Goal: Task Accomplishment & Management: Use online tool/utility

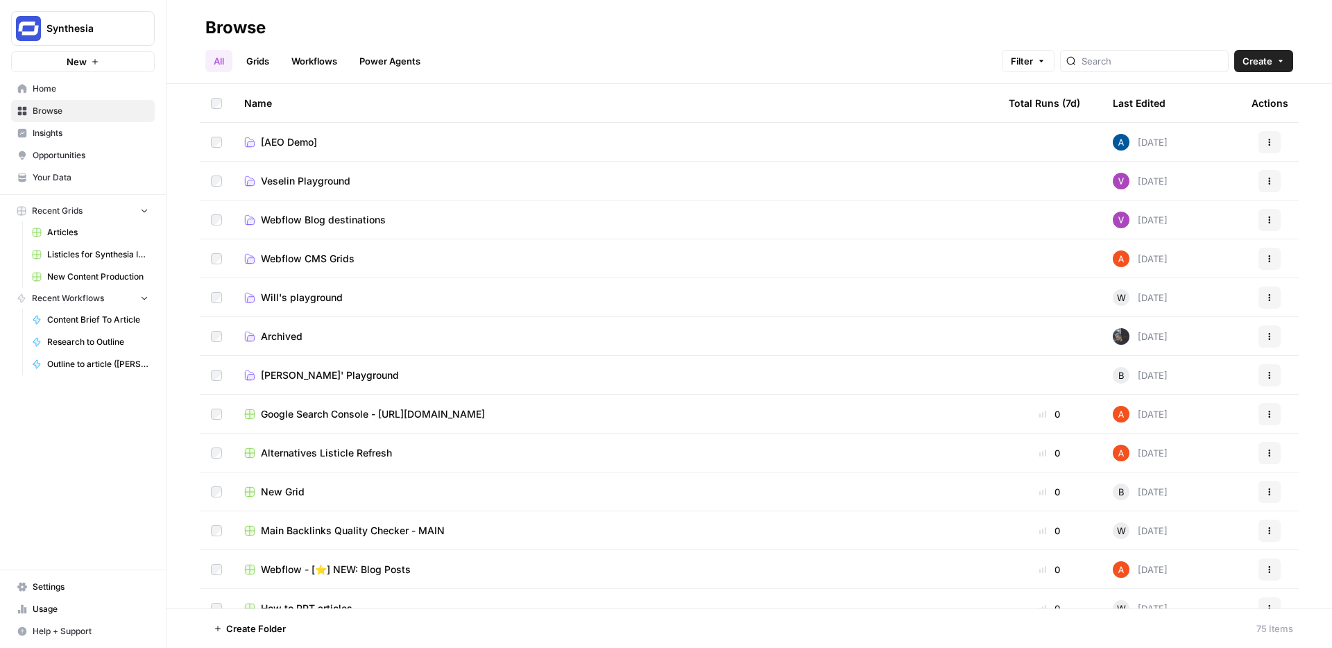
click at [328, 293] on span "Will's playground" at bounding box center [302, 298] width 82 height 14
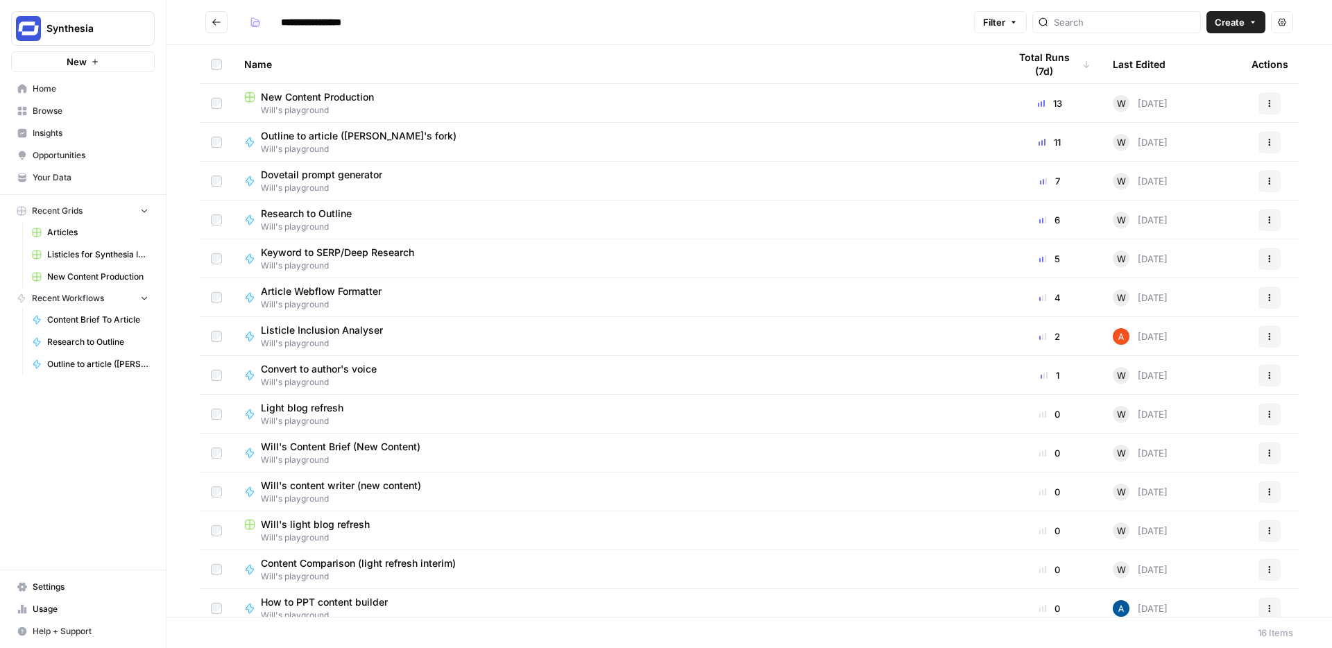
click at [353, 90] on span "New Content Production" at bounding box center [317, 97] width 113 height 14
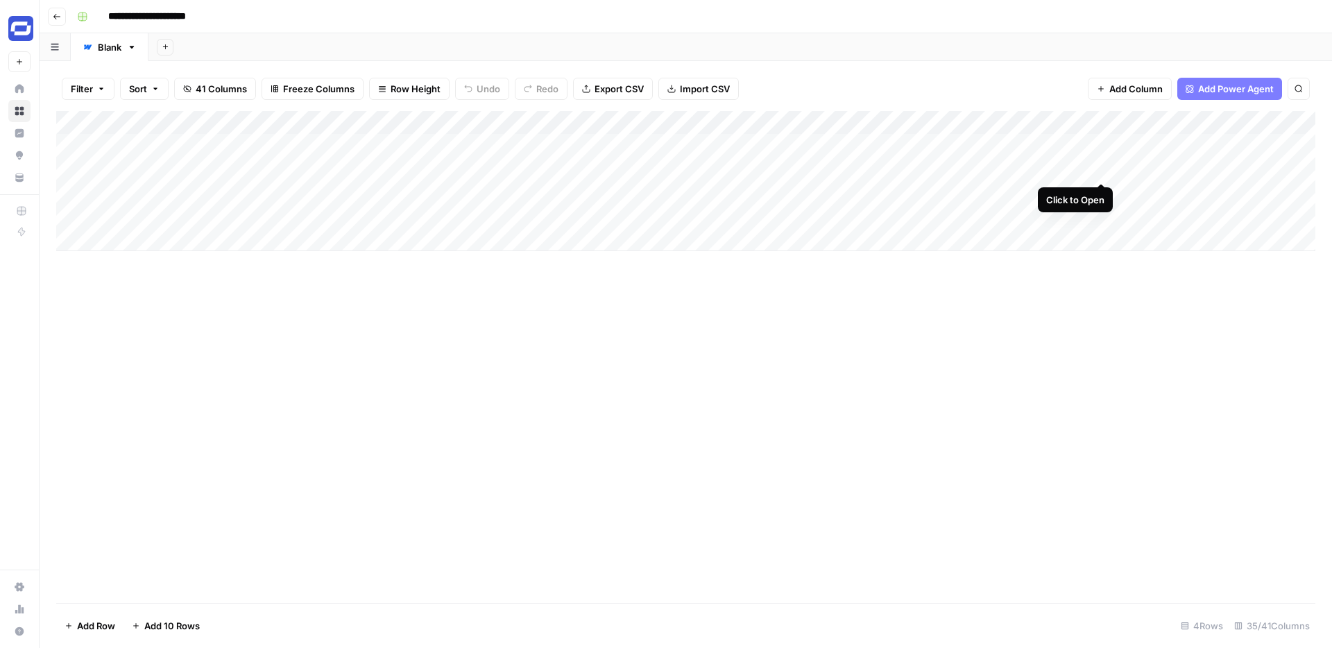
click at [1101, 166] on div "Add Column" at bounding box center [685, 181] width 1259 height 140
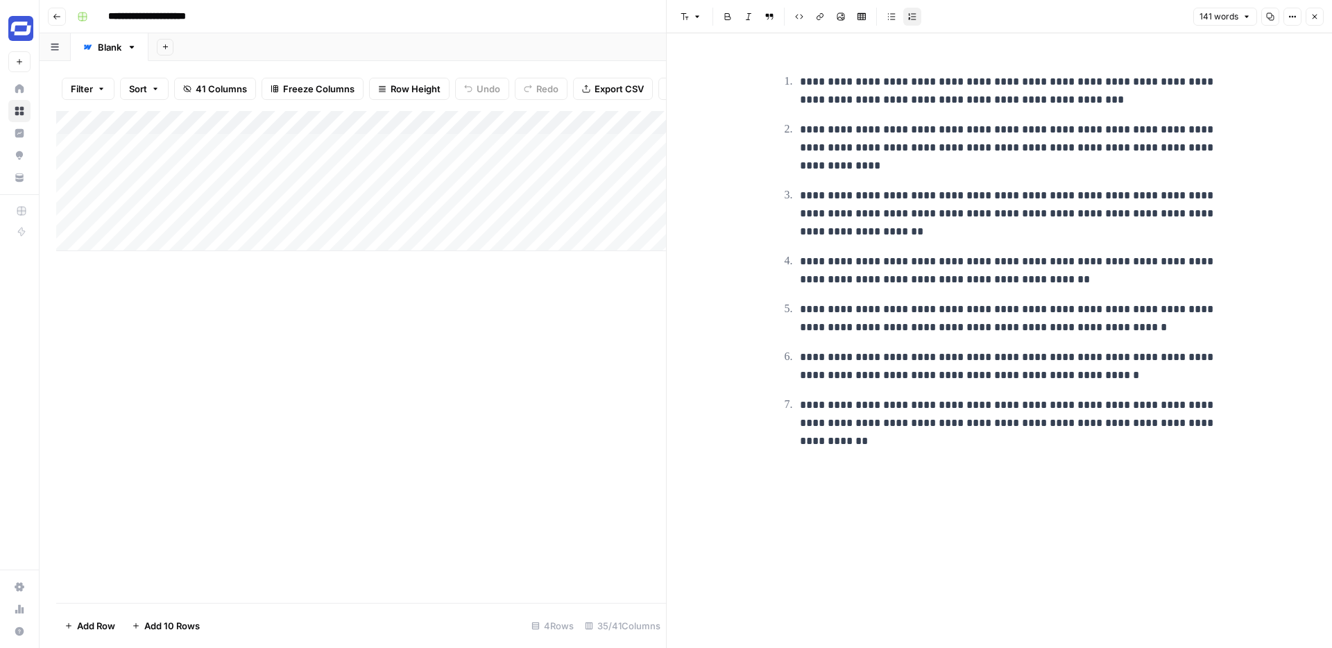
click at [1316, 16] on icon "button" at bounding box center [1314, 16] width 8 height 8
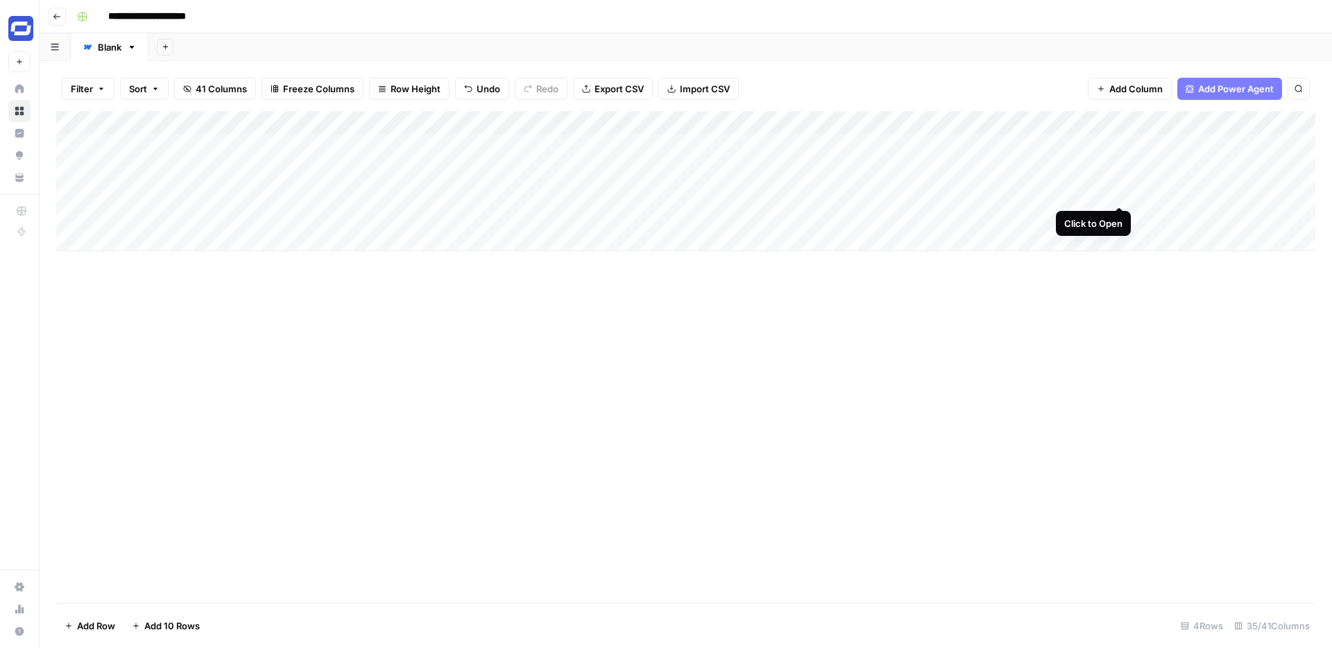
click at [1122, 189] on div "Add Column" at bounding box center [685, 181] width 1259 height 140
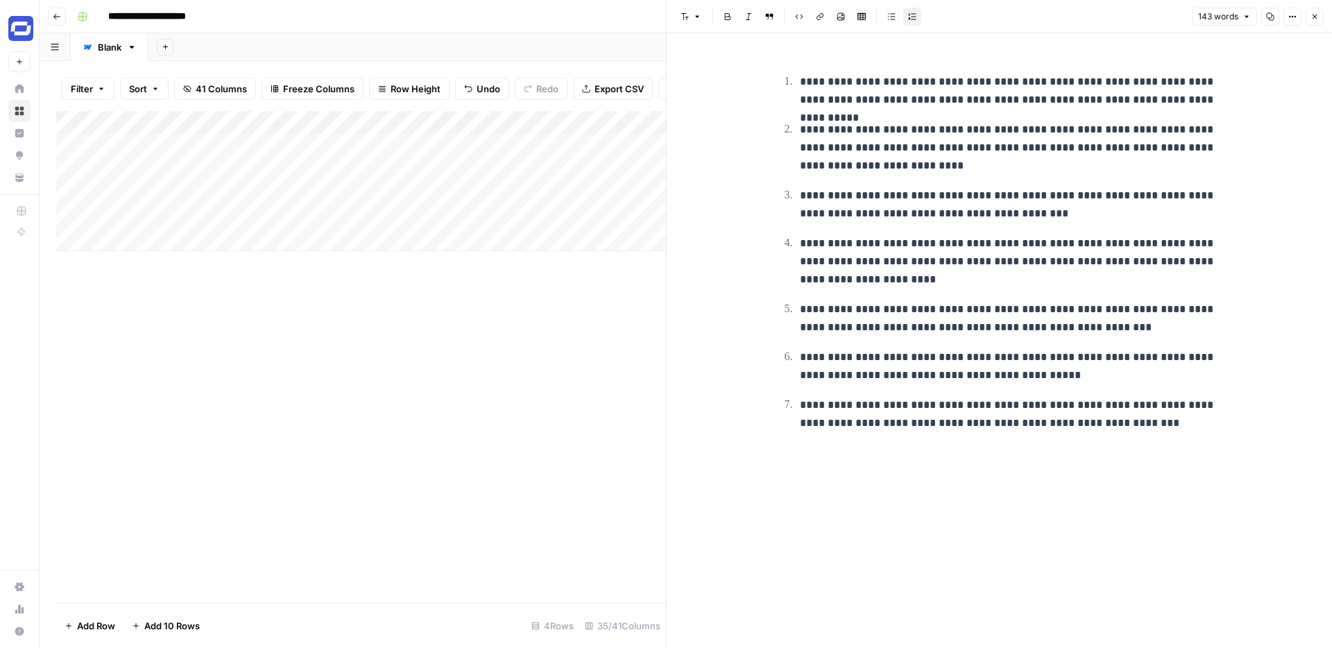
click at [1314, 12] on icon "button" at bounding box center [1314, 16] width 8 height 8
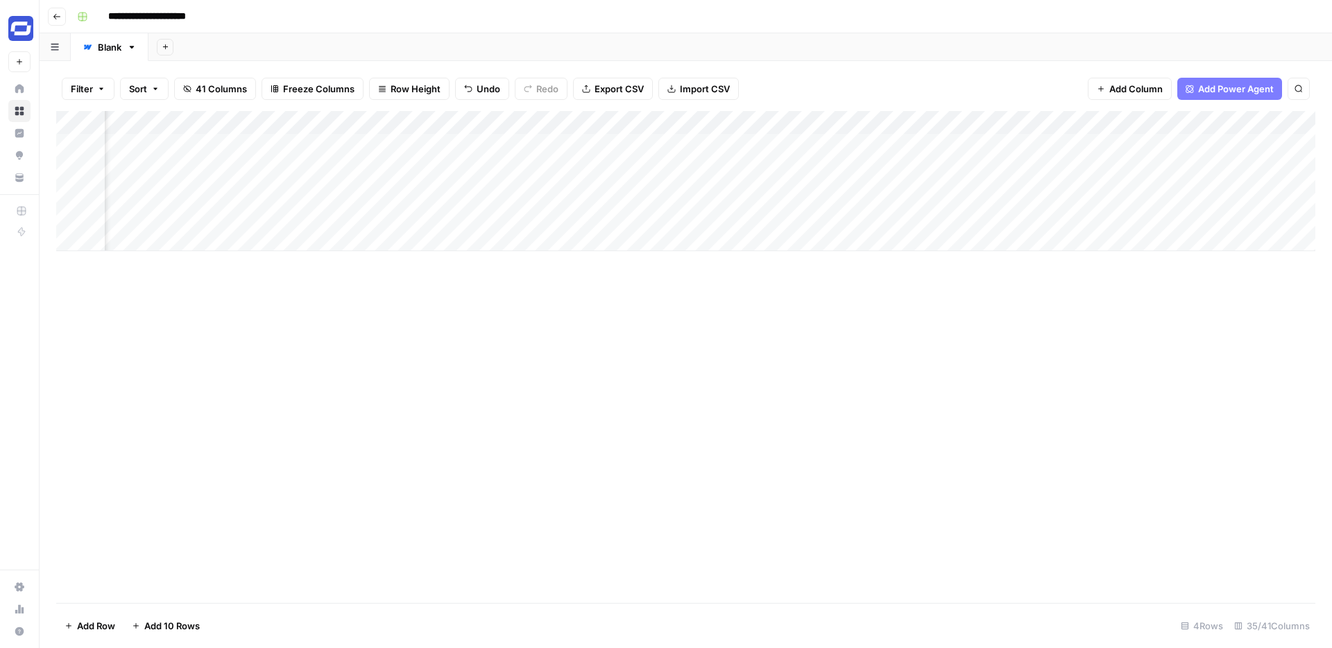
scroll to position [0, 1389]
click at [1116, 191] on div "Add Column" at bounding box center [685, 181] width 1259 height 140
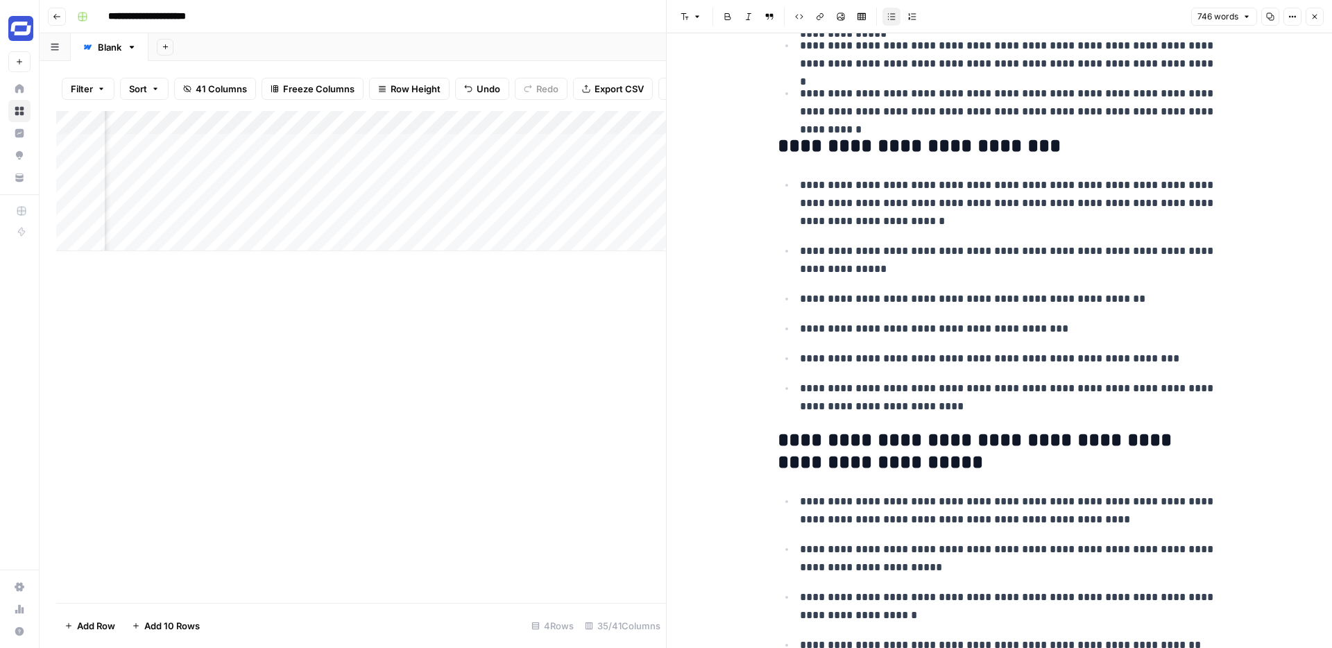
scroll to position [212, 0]
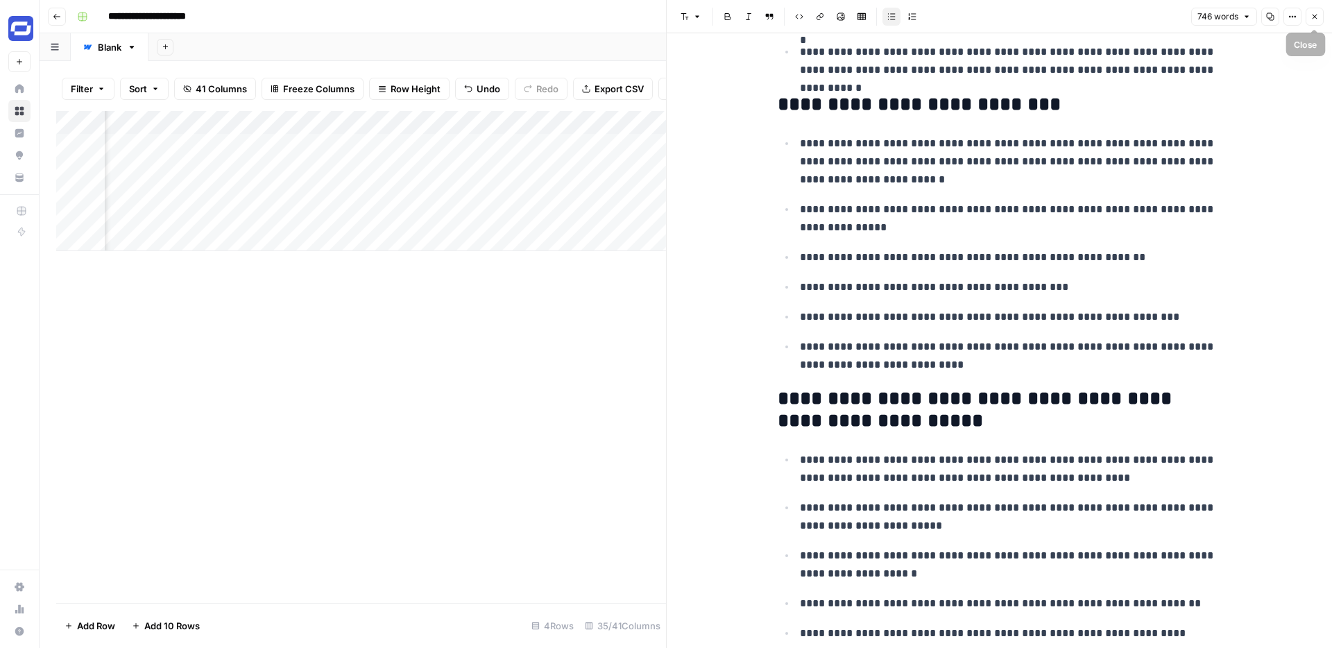
click at [1313, 20] on icon "button" at bounding box center [1314, 16] width 8 height 8
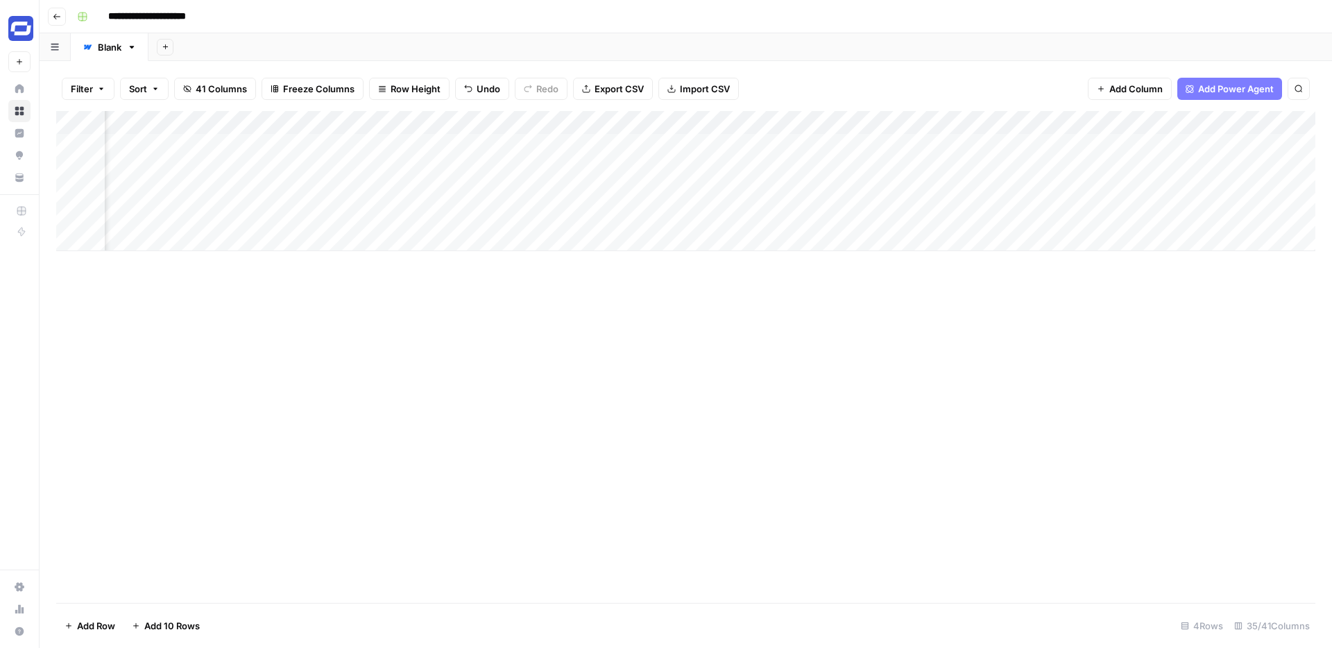
scroll to position [0, 285]
